Goal: Task Accomplishment & Management: Complete application form

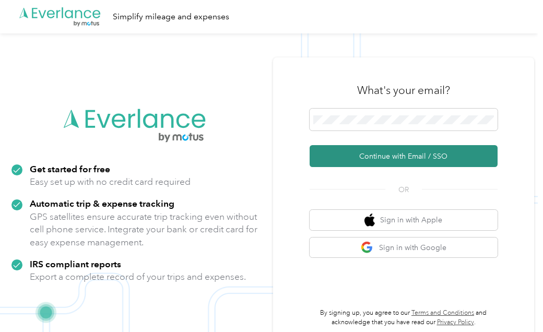
click at [405, 158] on button "Continue with Email / SSO" at bounding box center [404, 156] width 188 height 22
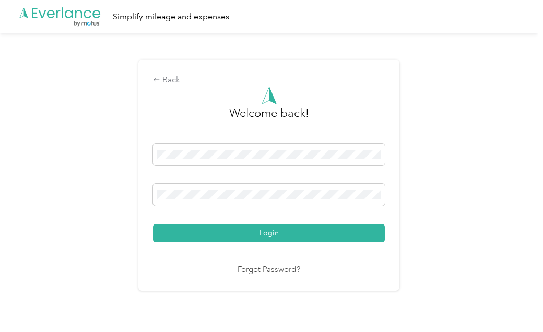
click at [306, 251] on div "Welcome back! Login Forgot Password?" at bounding box center [269, 182] width 232 height 190
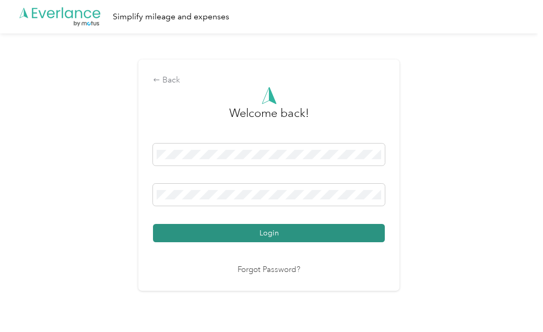
click at [315, 224] on button "Login" at bounding box center [269, 233] width 232 height 18
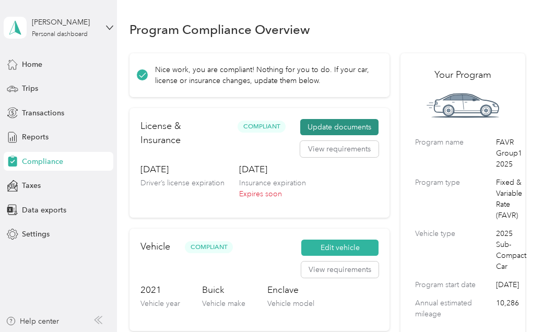
click at [349, 125] on button "Update documents" at bounding box center [339, 127] width 78 height 17
click at [343, 132] on button "Update documents" at bounding box center [339, 127] width 78 height 17
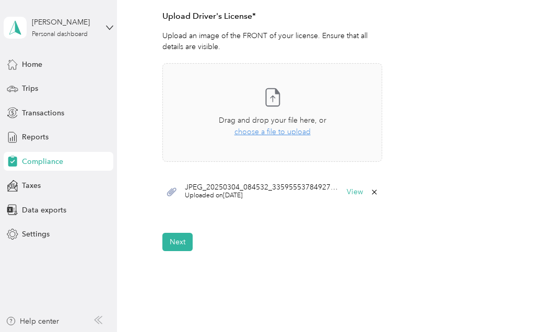
scroll to position [344, 0]
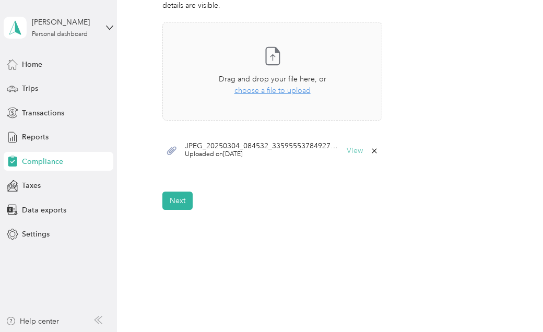
click at [348, 147] on button "View" at bounding box center [355, 150] width 16 height 7
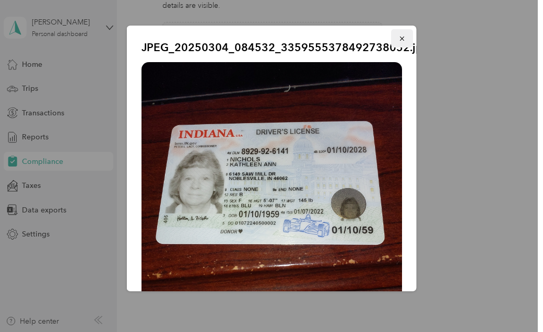
click at [401, 37] on button "button" at bounding box center [402, 38] width 22 height 18
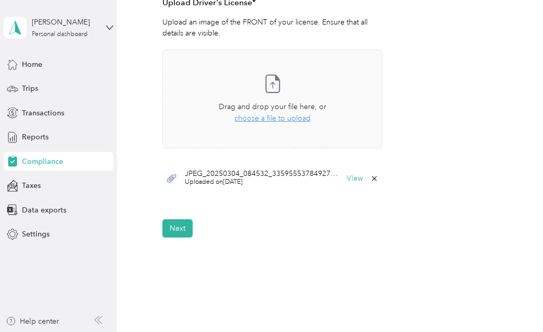
scroll to position [292, 0]
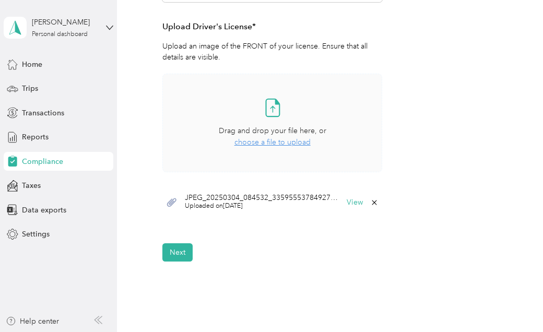
click at [271, 144] on span "choose a file to upload" at bounding box center [272, 142] width 76 height 9
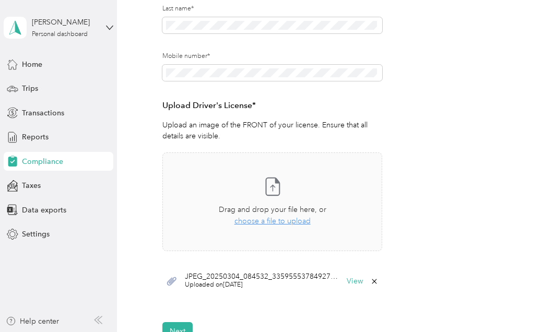
scroll to position [219, 0]
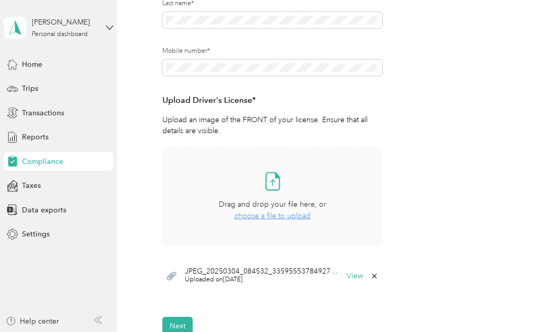
click at [278, 223] on div "Take a photo or choose a photo from your library Drag and drop your file here, …" at bounding box center [272, 196] width 202 height 81
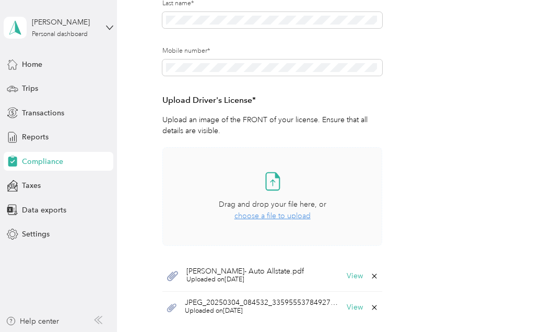
click at [265, 216] on span "choose a file to upload" at bounding box center [272, 215] width 76 height 9
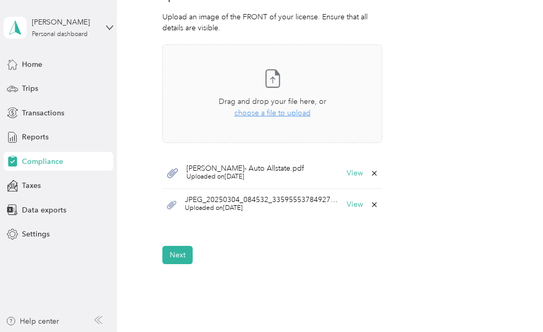
scroll to position [322, 0]
click at [269, 168] on span "Nichols- Auto Allstate.pdf" at bounding box center [244, 168] width 117 height 7
click at [351, 171] on button "View" at bounding box center [355, 173] width 16 height 7
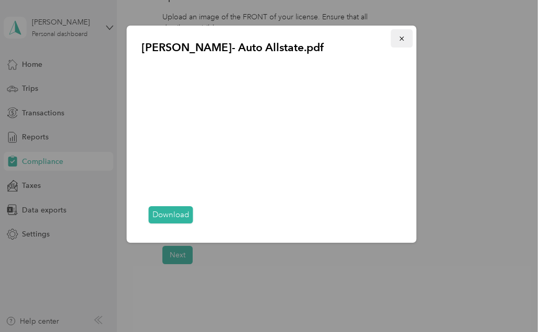
click at [402, 38] on icon "button" at bounding box center [401, 38] width 7 height 7
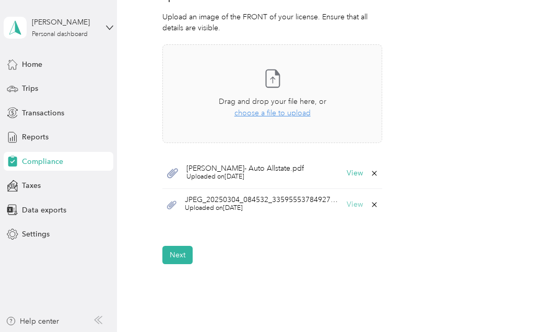
click at [351, 206] on button "View" at bounding box center [355, 204] width 16 height 7
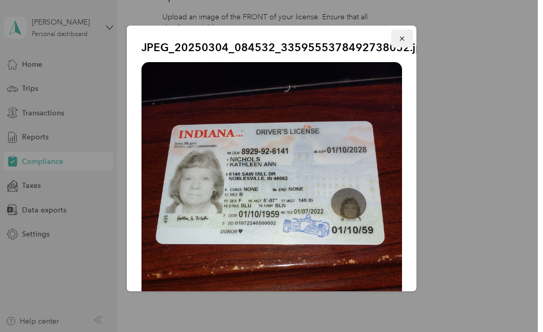
click at [398, 37] on icon "button" at bounding box center [401, 38] width 7 height 7
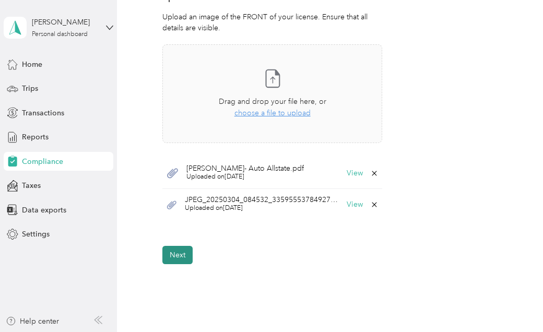
click at [182, 252] on button "Next" at bounding box center [177, 255] width 30 height 18
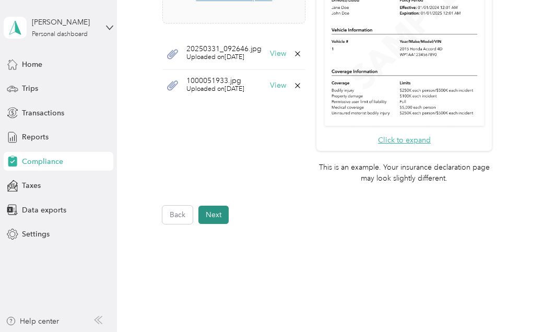
scroll to position [434, 0]
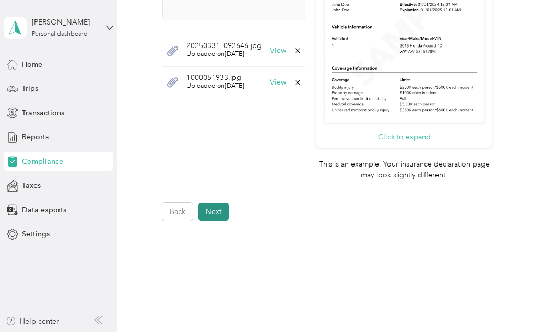
click at [218, 205] on button "Next" at bounding box center [213, 212] width 30 height 18
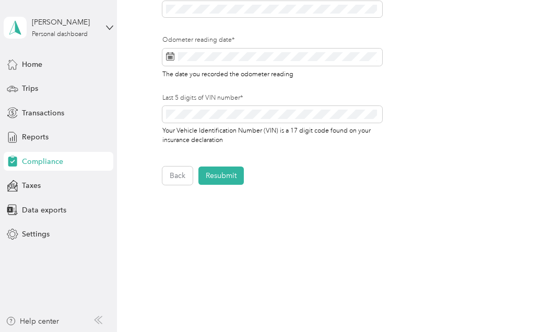
scroll to position [509, 0]
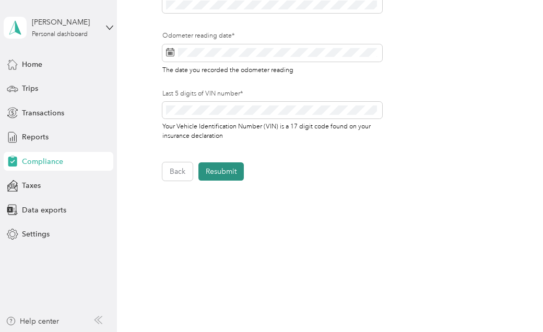
click at [230, 165] on button "Resubmit" at bounding box center [220, 171] width 45 height 18
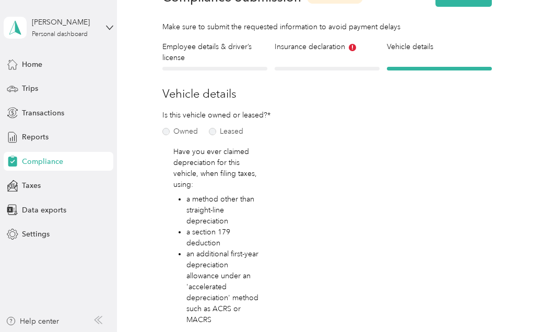
scroll to position [13, 0]
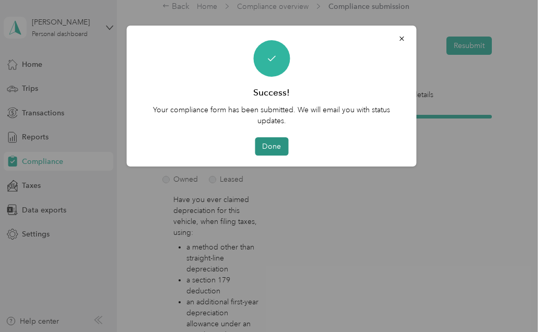
click at [276, 141] on button "Done" at bounding box center [271, 146] width 33 height 18
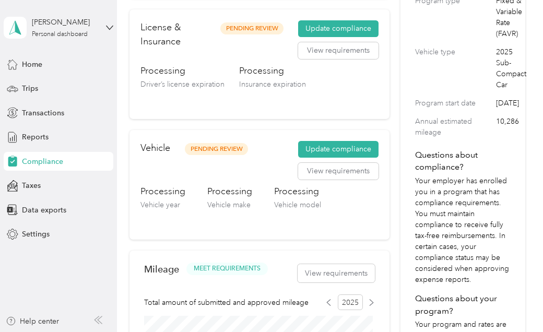
scroll to position [184, 0]
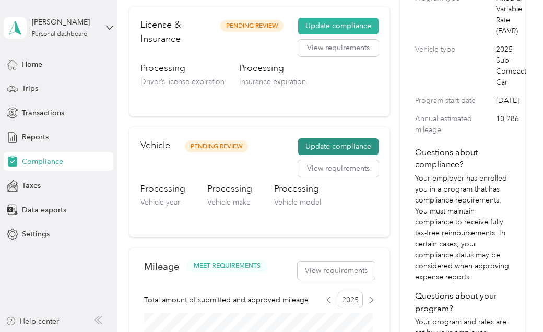
click at [340, 140] on button "Update compliance" at bounding box center [338, 146] width 80 height 17
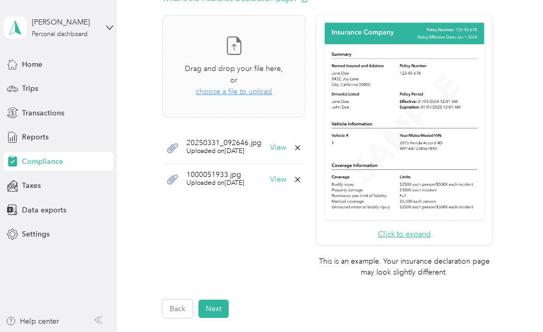
scroll to position [429, 0]
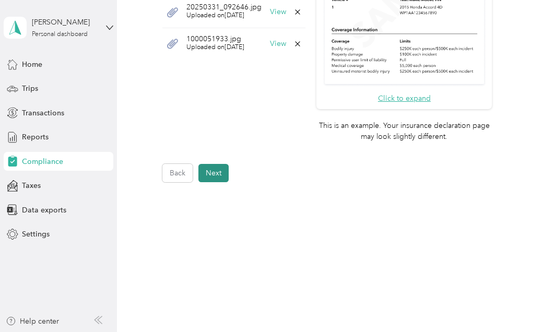
click at [218, 170] on button "Next" at bounding box center [213, 173] width 30 height 18
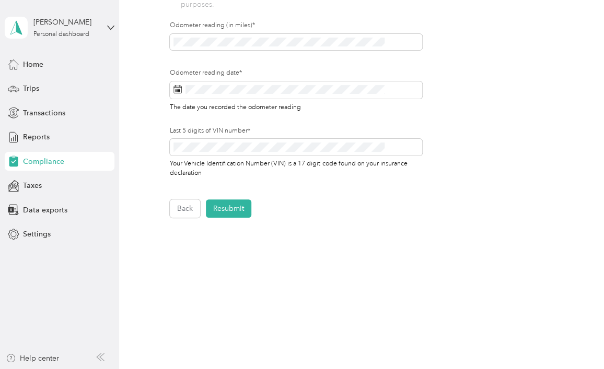
scroll to position [395, 0]
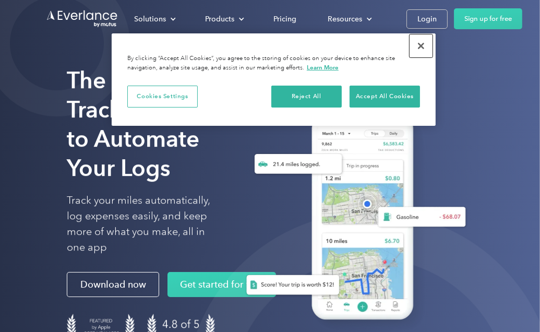
click at [421, 44] on button "Close" at bounding box center [421, 45] width 23 height 23
